Goal: Communication & Community: Participate in discussion

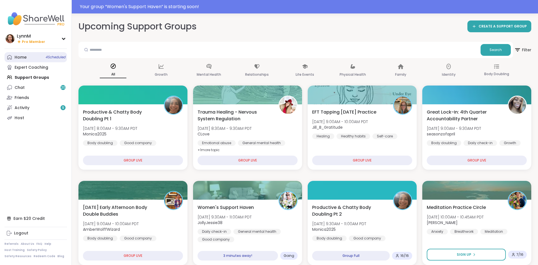
click at [19, 60] on div "Home 4 Scheduled" at bounding box center [21, 58] width 12 height 6
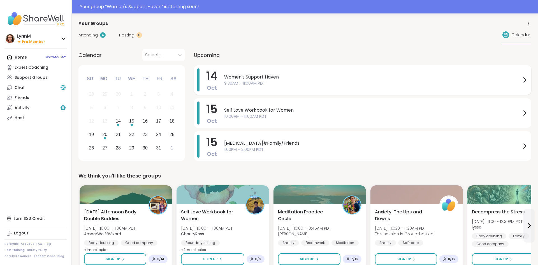
click at [523, 80] on icon at bounding box center [524, 79] width 7 height 7
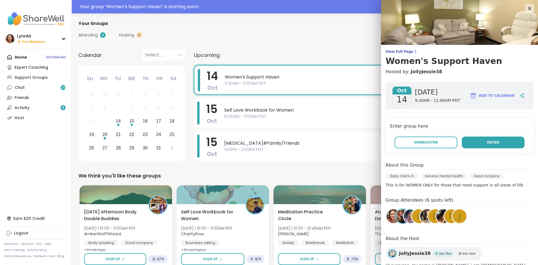
click at [476, 141] on button "Enter" at bounding box center [493, 142] width 63 height 12
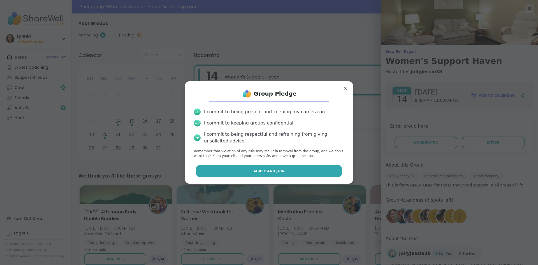
click at [303, 173] on button "Agree and Join" at bounding box center [269, 171] width 146 height 12
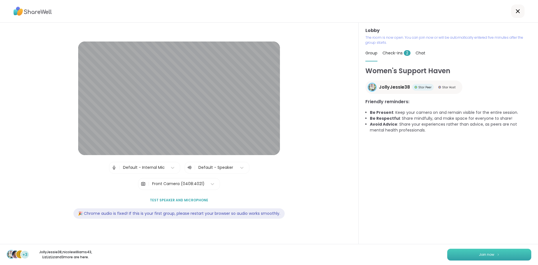
click at [485, 255] on span "Join now" at bounding box center [486, 254] width 15 height 5
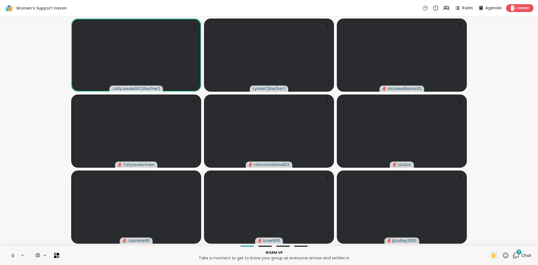
click at [518, 257] on icon at bounding box center [515, 255] width 7 height 7
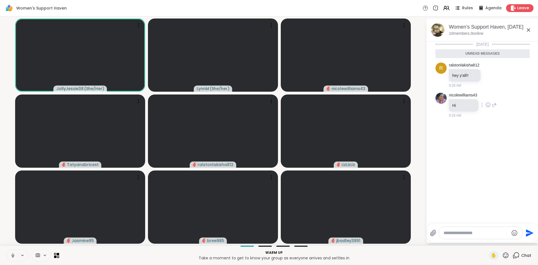
click at [489, 106] on icon at bounding box center [488, 105] width 5 height 6
click at [489, 96] on div "Select Reaction: Heart" at bounding box center [488, 95] width 5 height 5
click at [493, 76] on icon at bounding box center [490, 75] width 5 height 6
click at [490, 68] on div "Select Reaction: Heart" at bounding box center [490, 66] width 5 height 5
click at [528, 31] on icon at bounding box center [528, 30] width 7 height 7
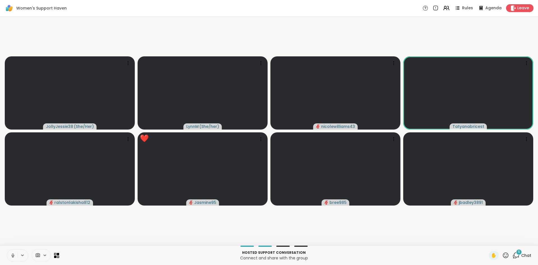
click at [505, 256] on icon at bounding box center [505, 255] width 7 height 7
click at [464, 260] on p "Connect and share with the group" at bounding box center [273, 258] width 423 height 6
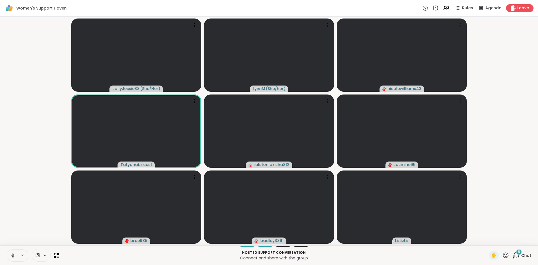
click at [507, 256] on icon at bounding box center [505, 255] width 7 height 7
click at [488, 241] on span "❤️" at bounding box center [489, 240] width 6 height 7
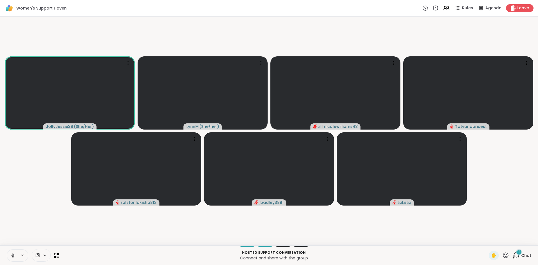
click at [518, 256] on icon at bounding box center [515, 255] width 7 height 7
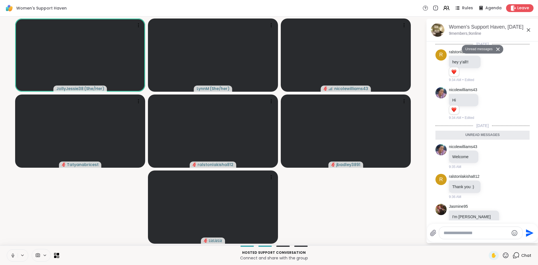
scroll to position [635, 0]
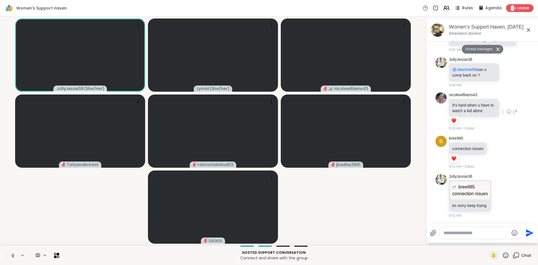
click at [509, 113] on icon at bounding box center [509, 111] width 4 height 4
click at [463, 104] on div "Select Reaction: Heart" at bounding box center [464, 102] width 5 height 5
click at [528, 31] on icon at bounding box center [528, 30] width 7 height 7
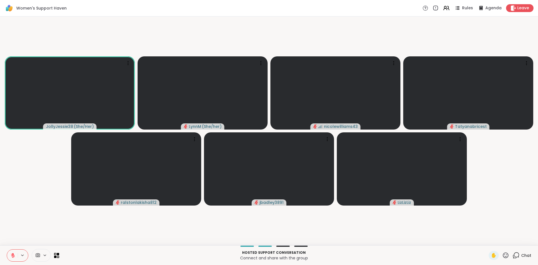
click at [13, 255] on icon at bounding box center [13, 255] width 4 height 4
click at [528, 257] on span "Chat" at bounding box center [526, 255] width 10 height 6
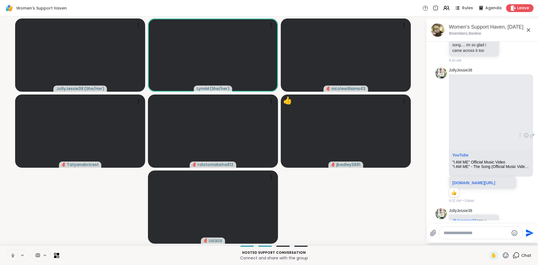
scroll to position [461, 0]
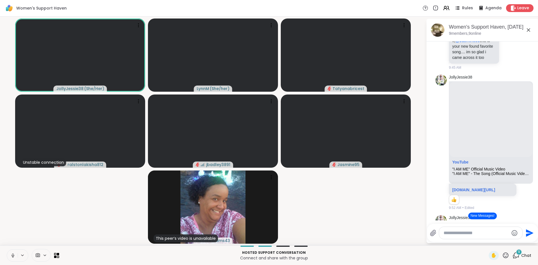
click at [529, 30] on icon at bounding box center [528, 30] width 7 height 7
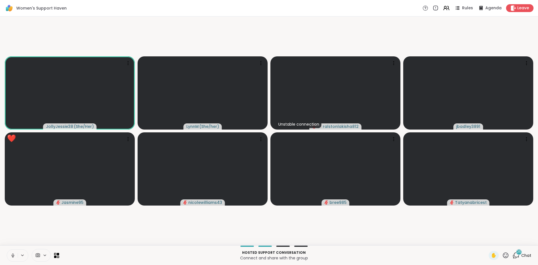
click at [516, 257] on icon at bounding box center [516, 254] width 5 height 5
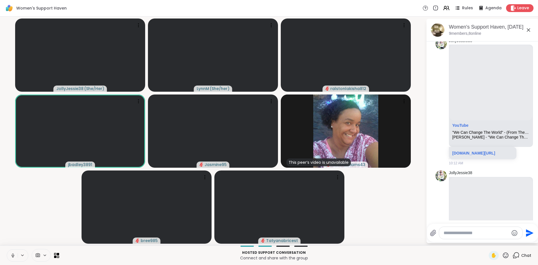
scroll to position [2220, 0]
click at [527, 31] on icon at bounding box center [528, 30] width 7 height 7
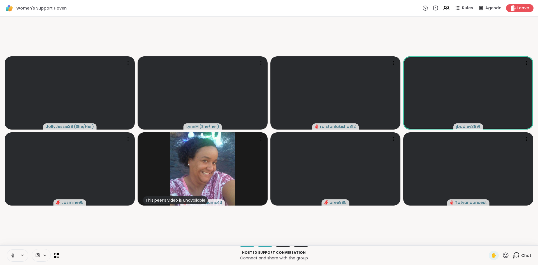
click at [525, 256] on span "Chat" at bounding box center [526, 255] width 10 height 6
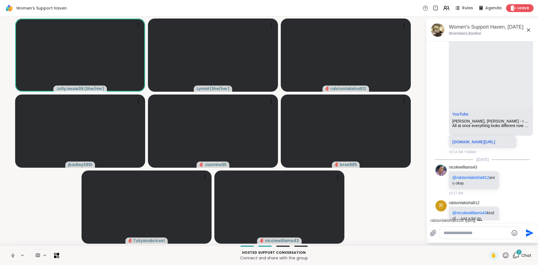
scroll to position [2409, 0]
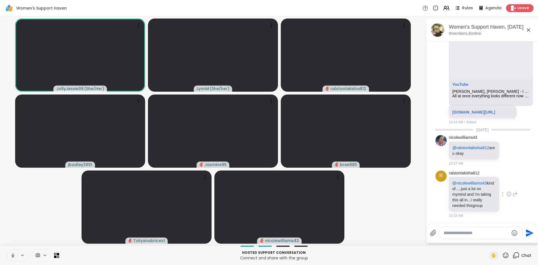
click at [510, 194] on icon at bounding box center [508, 194] width 5 height 6
click at [465, 187] on div "Select Reaction: Heart" at bounding box center [464, 184] width 5 height 5
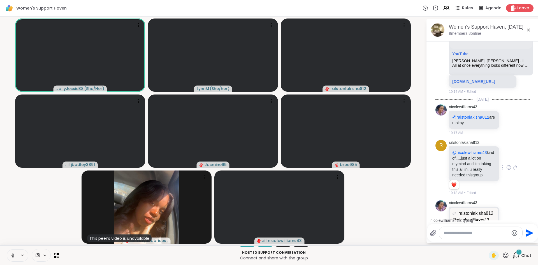
scroll to position [2497, 0]
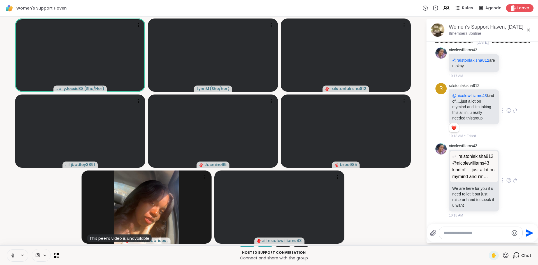
click at [517, 180] on icon at bounding box center [514, 180] width 5 height 7
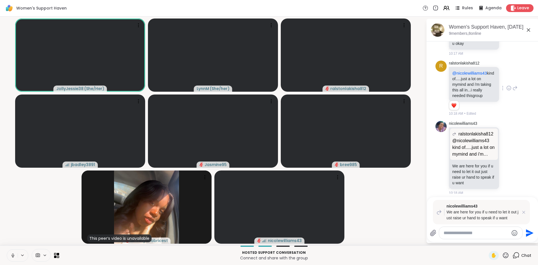
click at [460, 233] on textarea "Type your message" at bounding box center [476, 233] width 65 height 6
type textarea "**********"
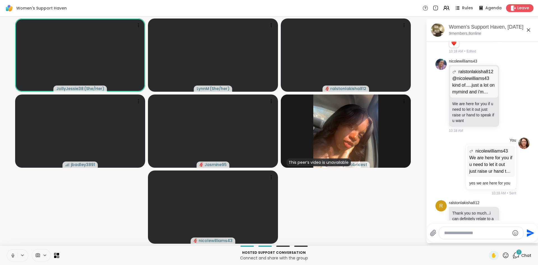
scroll to position [2606, 0]
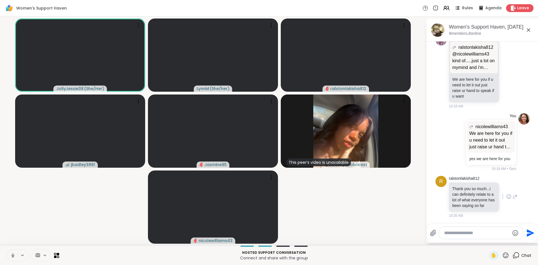
click at [509, 198] on icon at bounding box center [508, 197] width 5 height 6
click at [465, 187] on div "Select Reaction: Heart" at bounding box center [464, 187] width 5 height 5
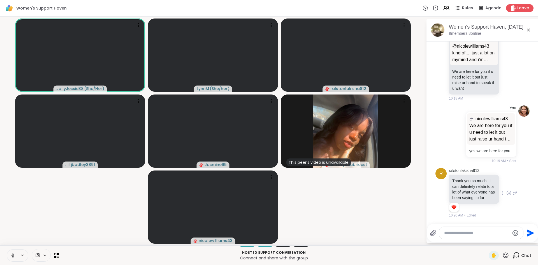
scroll to position [2614, 0]
click at [456, 234] on textarea "Type your message" at bounding box center [476, 233] width 65 height 6
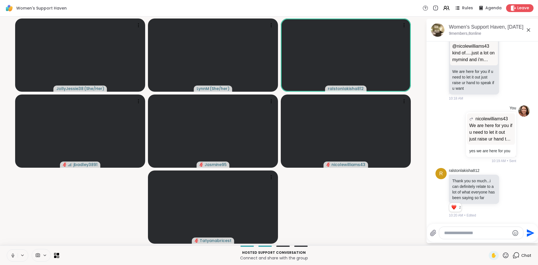
click at [530, 31] on icon at bounding box center [528, 29] width 3 height 3
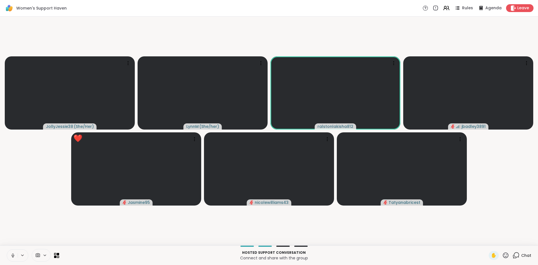
click at [506, 257] on icon at bounding box center [505, 255] width 7 height 7
click at [488, 243] on span "❤️" at bounding box center [489, 240] width 6 height 7
click at [506, 257] on icon at bounding box center [505, 255] width 7 height 7
click at [490, 240] on span "❤️" at bounding box center [489, 240] width 6 height 7
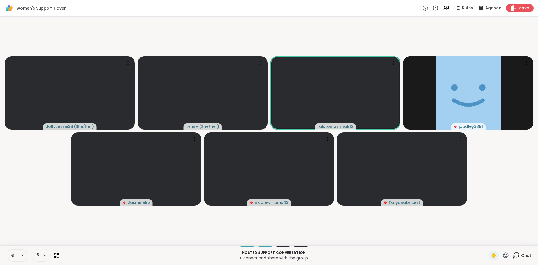
click at [517, 256] on icon at bounding box center [515, 255] width 7 height 7
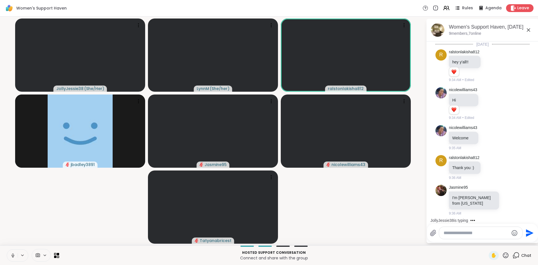
click at [527, 30] on icon at bounding box center [528, 30] width 7 height 7
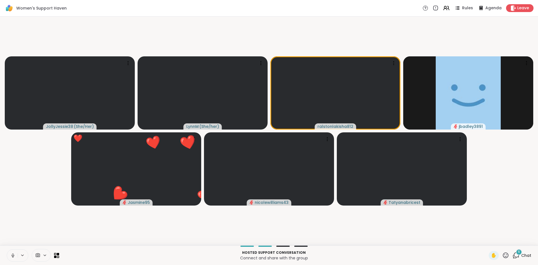
click at [505, 257] on icon at bounding box center [506, 255] width 6 height 6
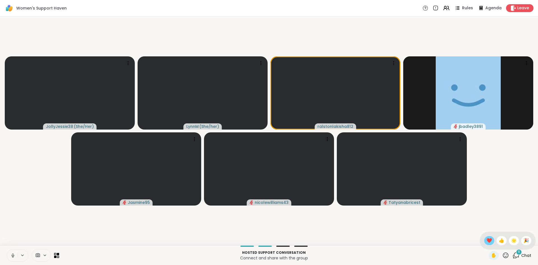
click at [489, 241] on span "❤️" at bounding box center [489, 240] width 6 height 7
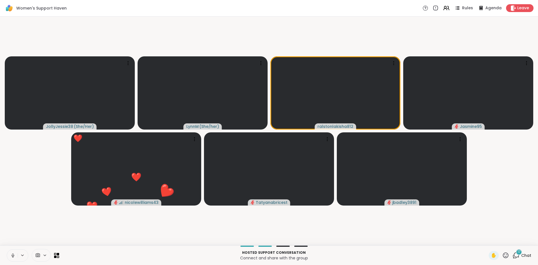
click at [507, 256] on icon at bounding box center [505, 255] width 7 height 7
click at [488, 242] on span "❤️" at bounding box center [489, 240] width 6 height 7
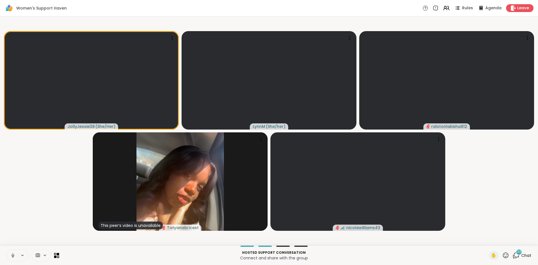
click at [528, 255] on span "Chat" at bounding box center [526, 255] width 10 height 6
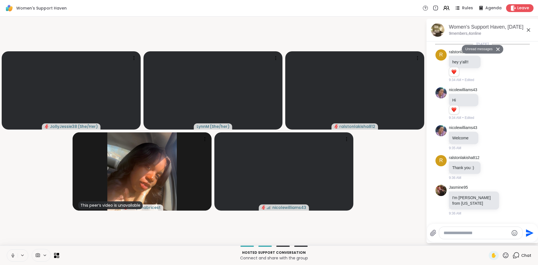
scroll to position [4475, 0]
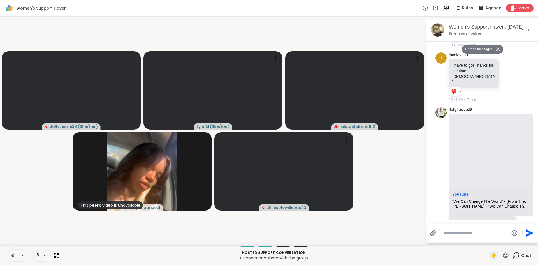
click at [13, 255] on icon at bounding box center [12, 255] width 5 height 5
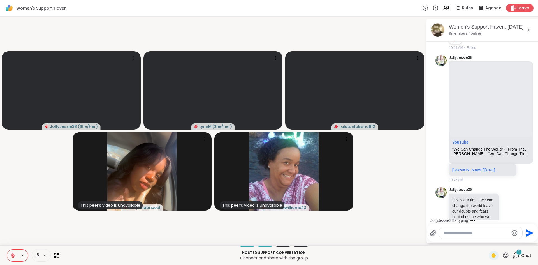
scroll to position [4543, 0]
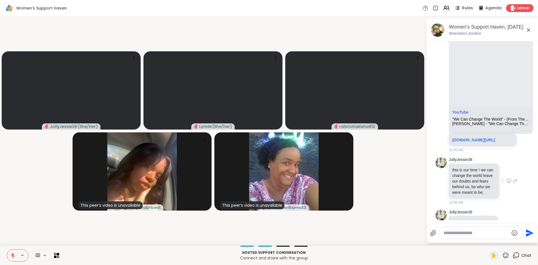
click at [509, 178] on icon at bounding box center [508, 181] width 5 height 6
click at [463, 169] on div "Select Reaction: Heart" at bounding box center [464, 171] width 5 height 5
click at [472, 231] on textarea "Type your message" at bounding box center [476, 233] width 65 height 6
type textarea "******"
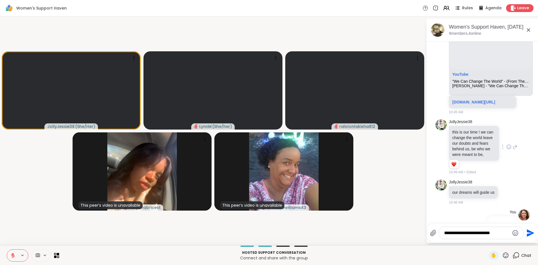
type textarea "**********"
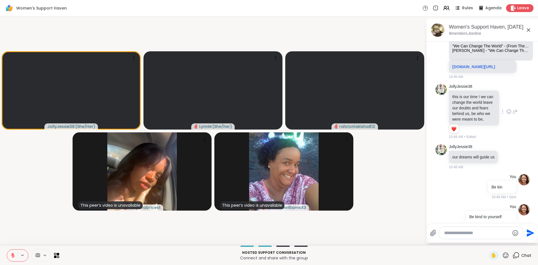
click at [529, 30] on icon at bounding box center [528, 29] width 3 height 3
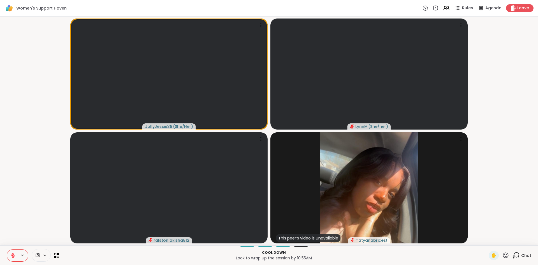
click at [517, 255] on icon at bounding box center [515, 255] width 7 height 7
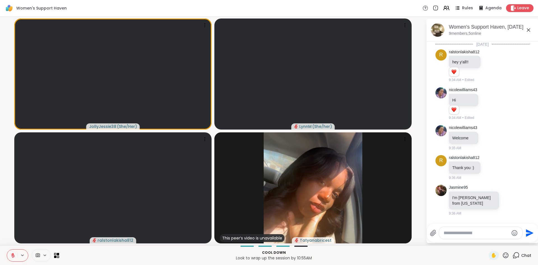
click at [528, 31] on icon at bounding box center [528, 30] width 7 height 7
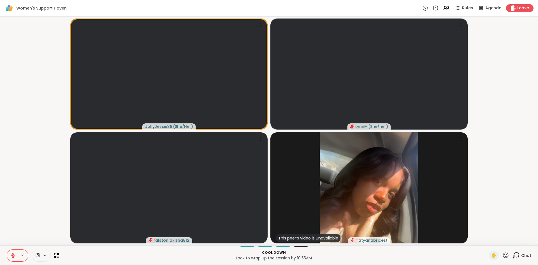
click at [13, 259] on button at bounding box center [12, 255] width 11 height 12
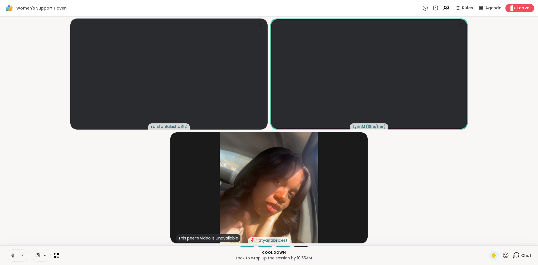
click at [518, 9] on span "Leave" at bounding box center [523, 8] width 12 height 6
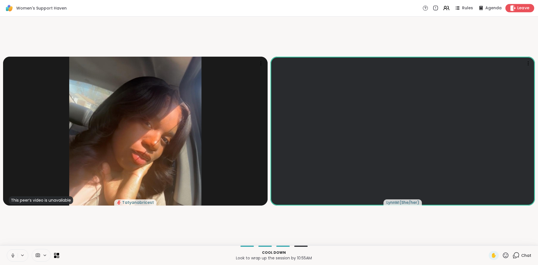
click at [522, 9] on span "Leave" at bounding box center [523, 8] width 12 height 6
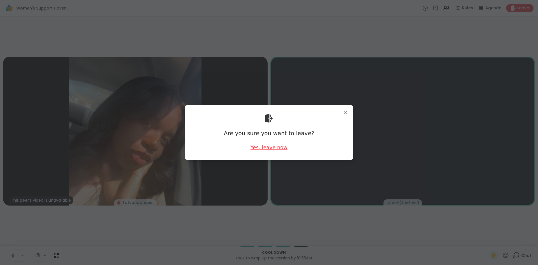
click at [284, 147] on div "Yes, leave now" at bounding box center [268, 147] width 37 height 7
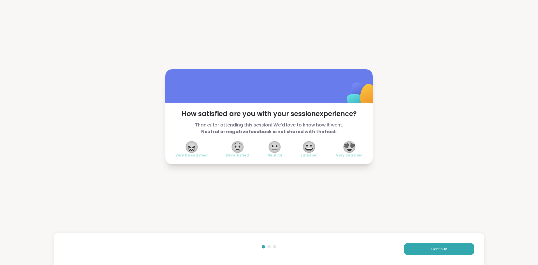
click at [352, 149] on span "😍" at bounding box center [349, 147] width 14 height 10
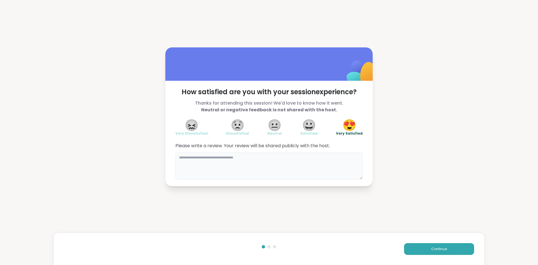
click at [212, 160] on textarea at bounding box center [268, 165] width 187 height 27
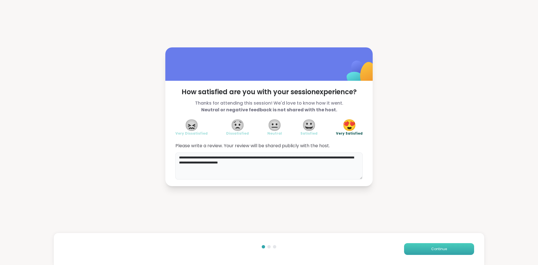
type textarea "**********"
click at [420, 251] on button "Continue" at bounding box center [439, 249] width 70 height 12
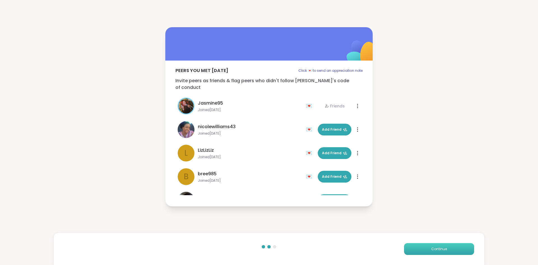
click at [446, 247] on span "Continue" at bounding box center [439, 248] width 16 height 5
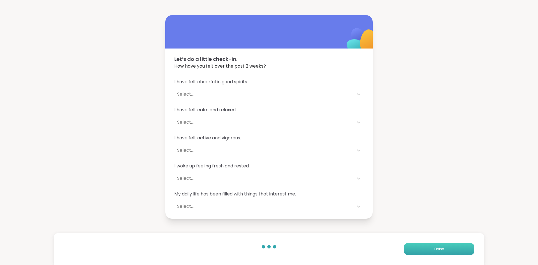
click at [438, 249] on span "Finish" at bounding box center [439, 248] width 10 height 5
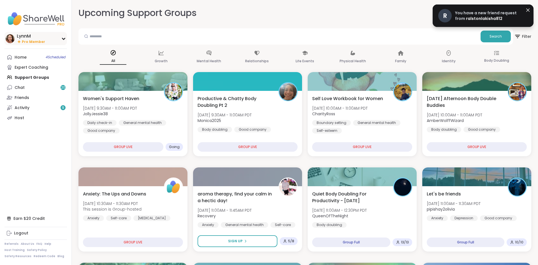
click at [38, 38] on div "LynnM" at bounding box center [31, 36] width 28 height 6
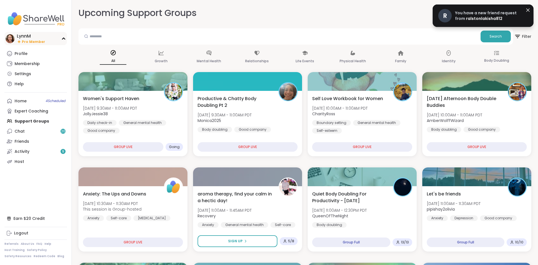
click at [29, 37] on div "LynnM" at bounding box center [31, 36] width 28 height 6
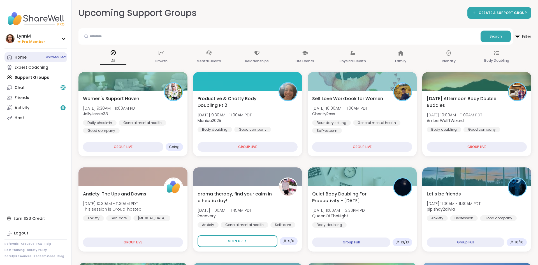
click at [38, 57] on link "Home 4 Scheduled" at bounding box center [35, 57] width 62 height 10
